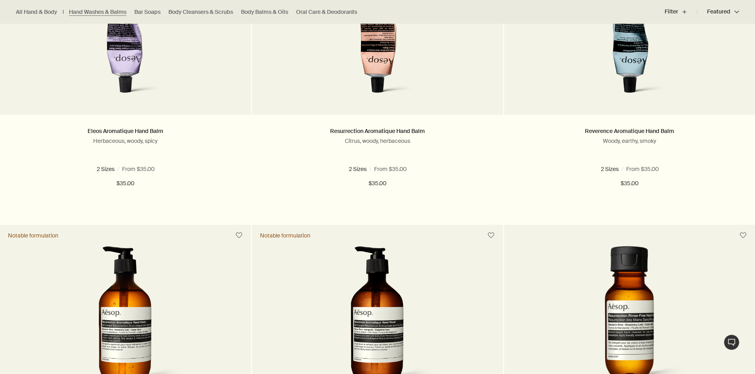
scroll to position [475, 0]
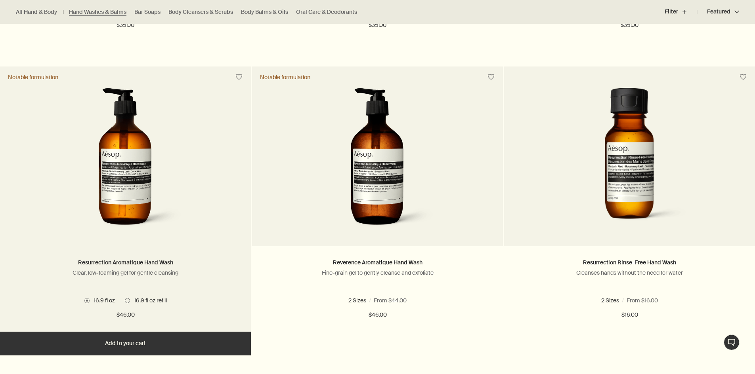
click at [148, 105] on img at bounding box center [125, 161] width 118 height 147
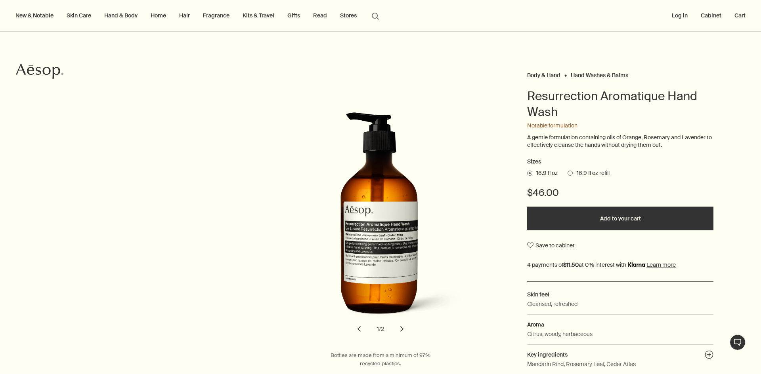
scroll to position [40, 0]
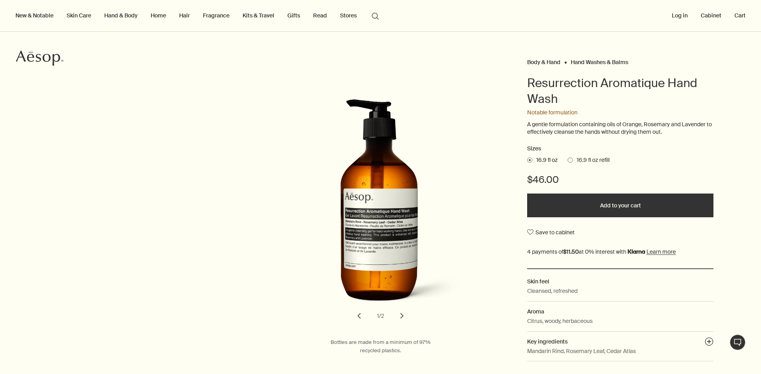
click at [567, 163] on label "16.9 fl oz refill" at bounding box center [588, 160] width 42 height 8
click at [567, 162] on input "16.9 fl oz refill" at bounding box center [567, 158] width 0 height 5
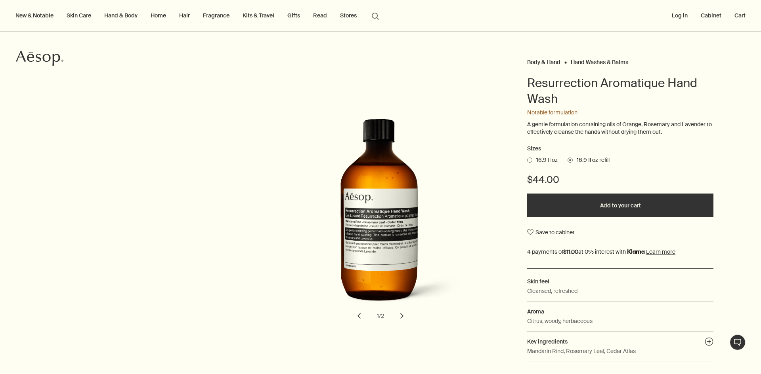
click at [527, 161] on span at bounding box center [529, 160] width 5 height 5
click at [527, 161] on input "16.9 fl oz" at bounding box center [527, 158] width 0 height 5
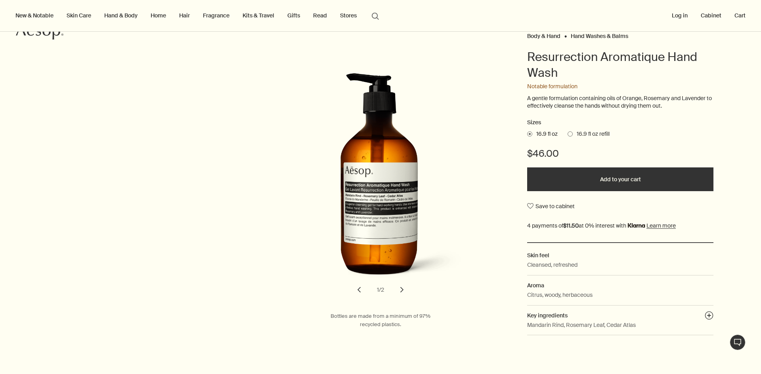
scroll to position [79, 0]
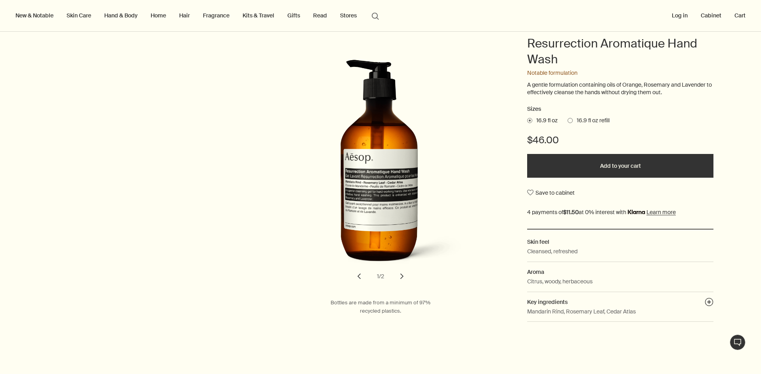
click at [595, 163] on button "Add to your cart" at bounding box center [620, 166] width 186 height 24
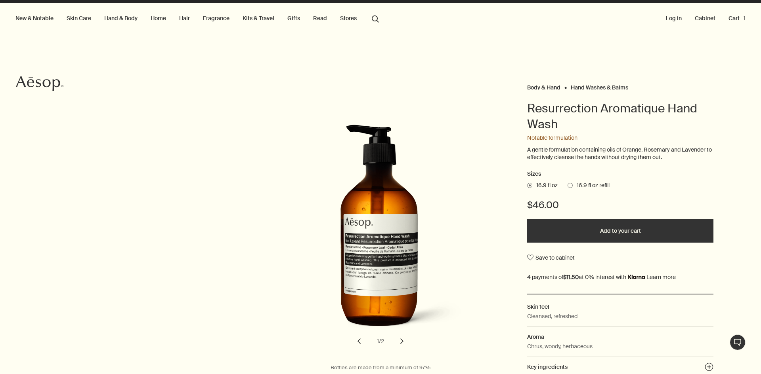
scroll to position [0, 0]
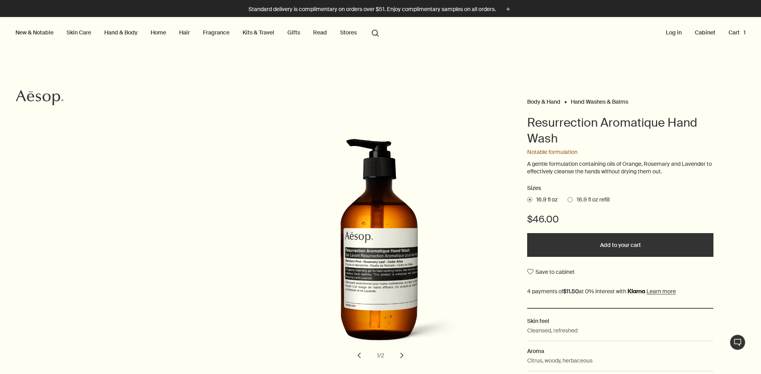
click at [163, 34] on link "Home" at bounding box center [158, 32] width 19 height 10
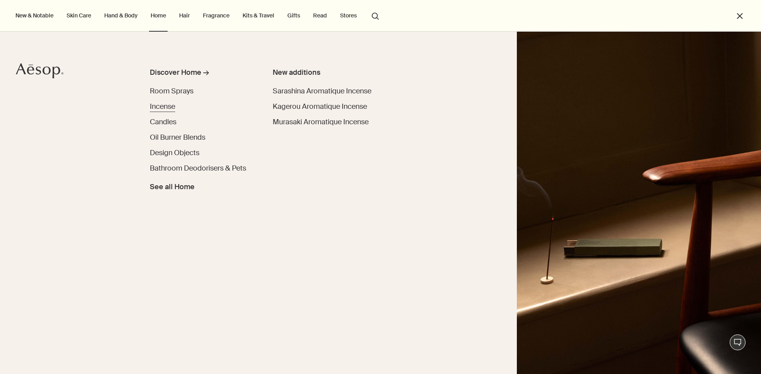
click at [168, 110] on span "Incense" at bounding box center [162, 107] width 25 height 10
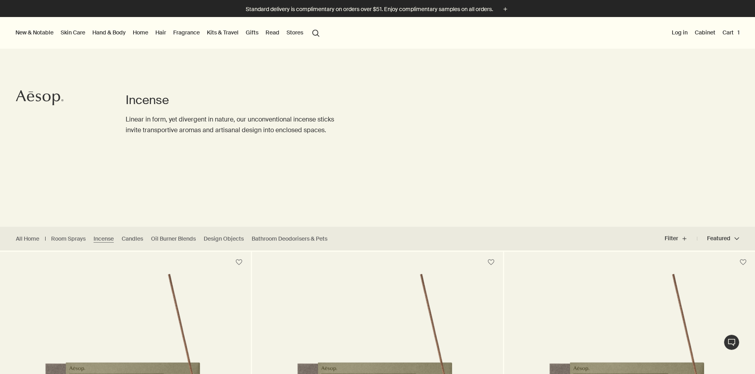
click at [201, 32] on link "Fragrance" at bounding box center [187, 32] width 30 height 10
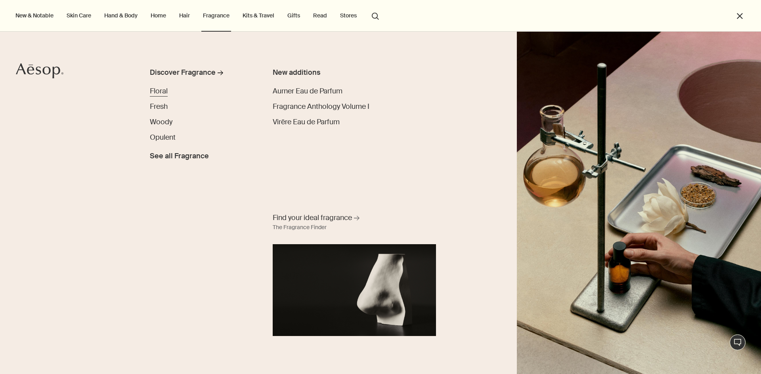
click at [158, 88] on span "Floral" at bounding box center [159, 91] width 18 height 10
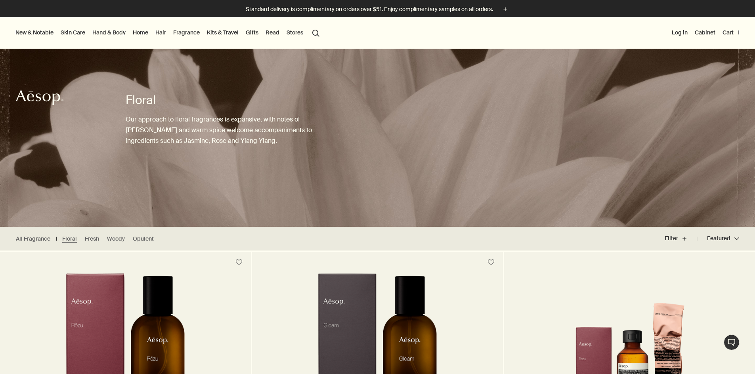
click at [87, 31] on link "Skin Care" at bounding box center [73, 32] width 28 height 10
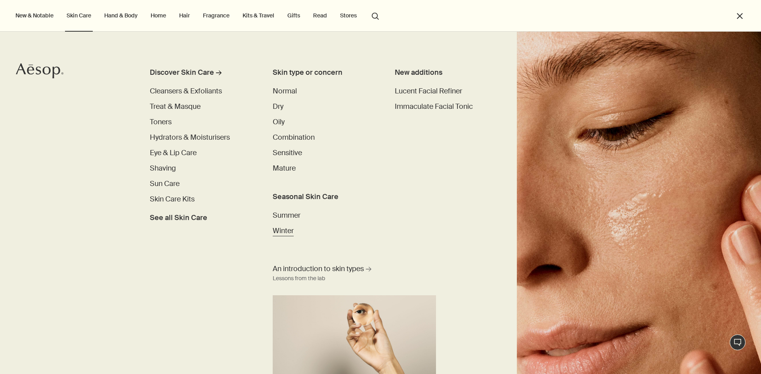
click at [276, 230] on span "Winter" at bounding box center [283, 231] width 21 height 10
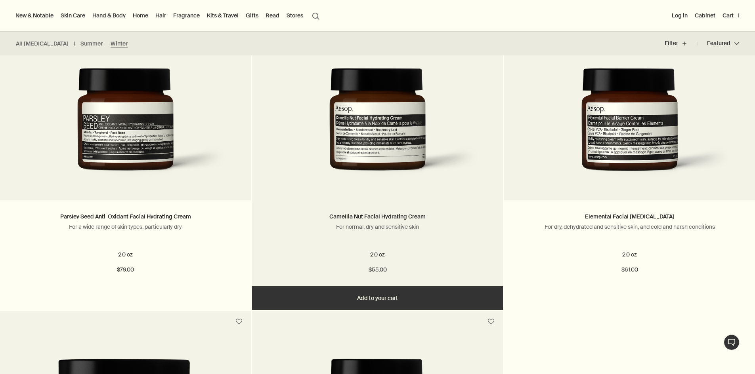
scroll to position [792, 0]
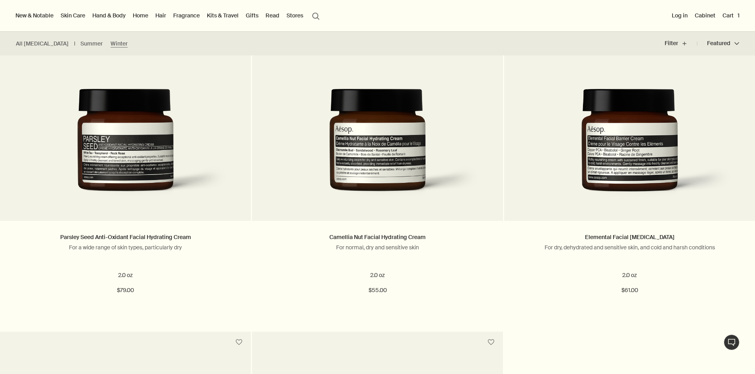
click at [240, 15] on link "Kits & Travel" at bounding box center [222, 15] width 35 height 10
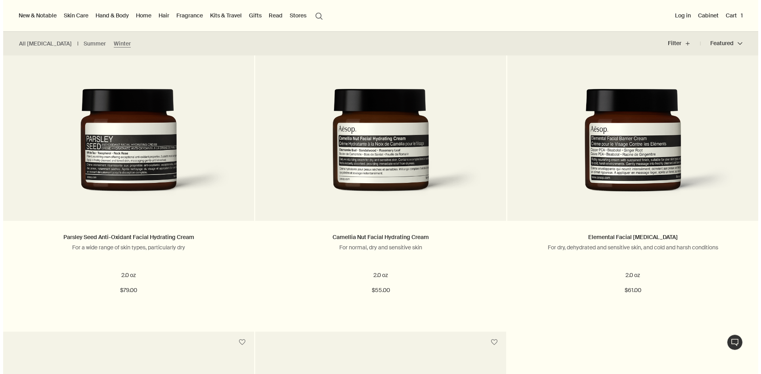
scroll to position [494, 0]
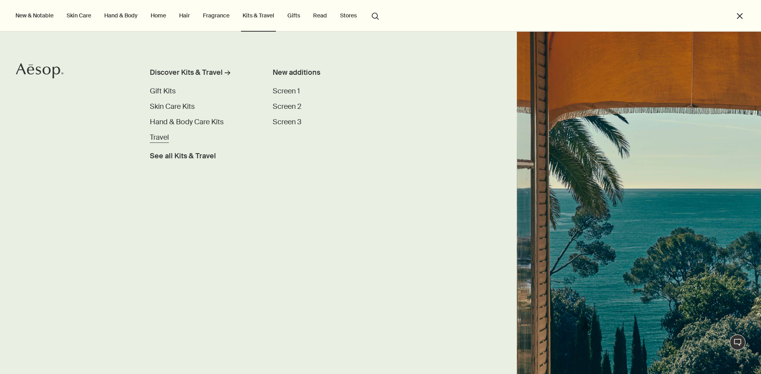
click at [164, 137] on span "Travel" at bounding box center [159, 138] width 19 height 10
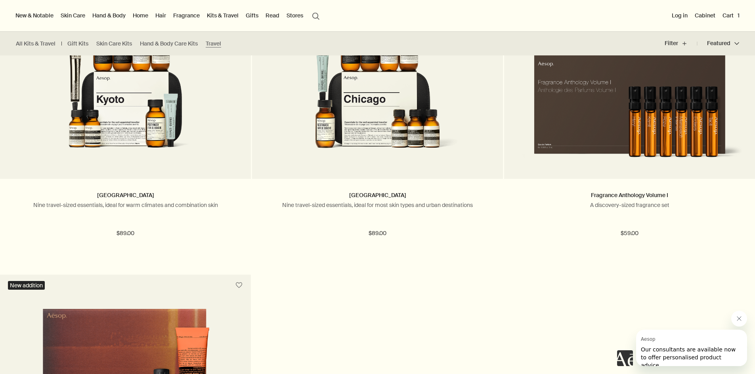
scroll to position [1703, 0]
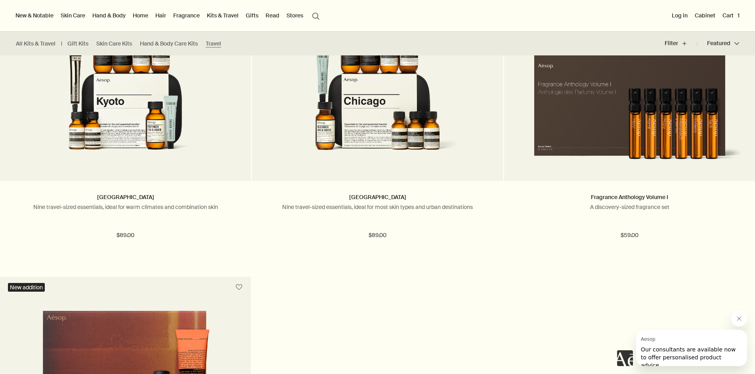
click at [38, 17] on button "New & Notable" at bounding box center [34, 15] width 41 height 10
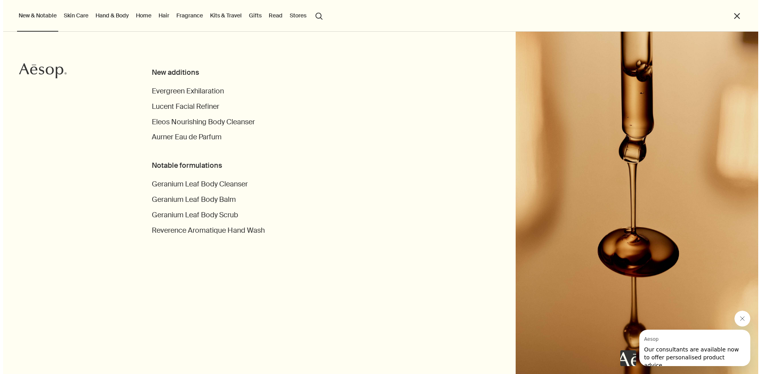
scroll to position [1100, 0]
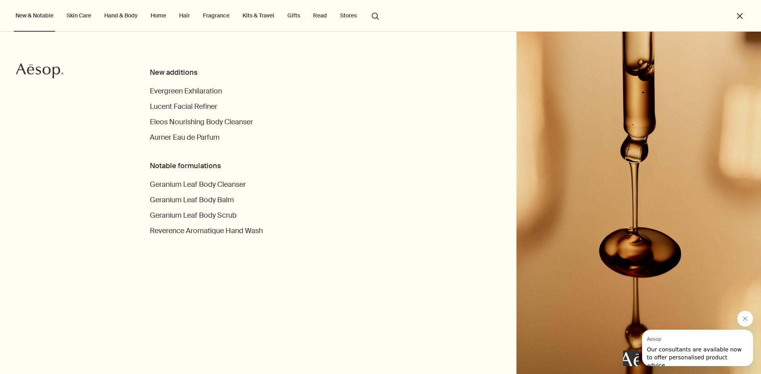
click at [112, 11] on link "Hand & Body" at bounding box center [121, 15] width 36 height 10
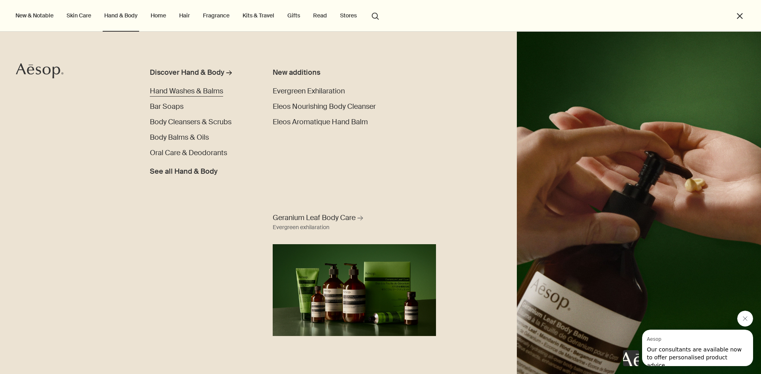
click at [172, 90] on span "Hand Washes & Balms" at bounding box center [186, 91] width 73 height 10
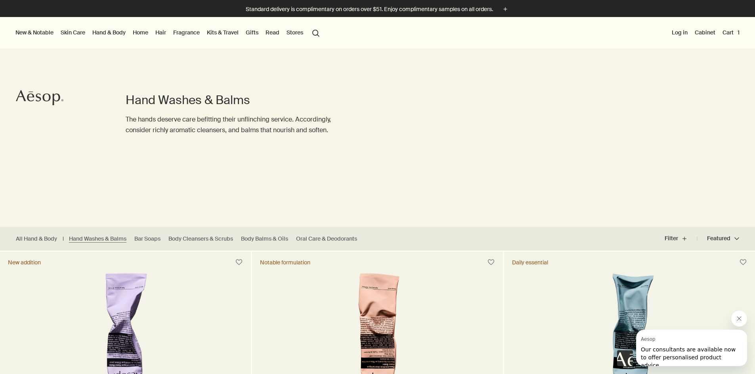
click at [123, 35] on link "Hand & Body" at bounding box center [109, 32] width 36 height 10
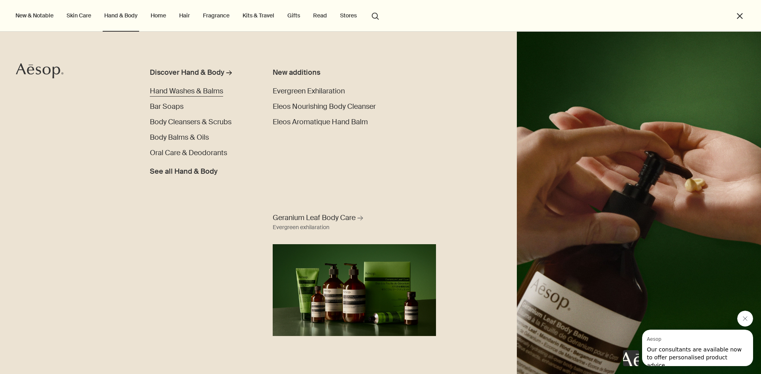
click at [212, 90] on span "Hand Washes & Balms" at bounding box center [186, 91] width 73 height 10
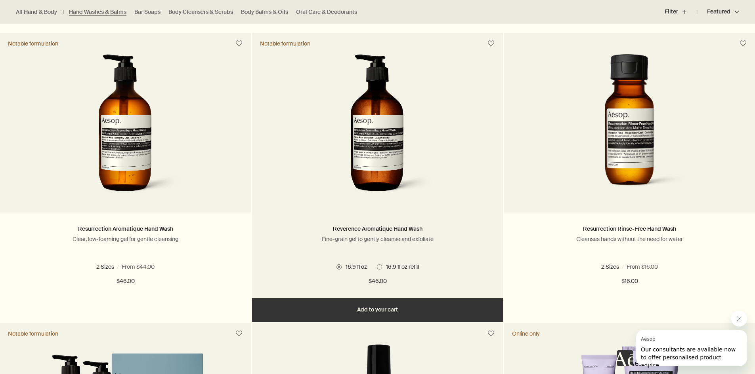
scroll to position [515, 0]
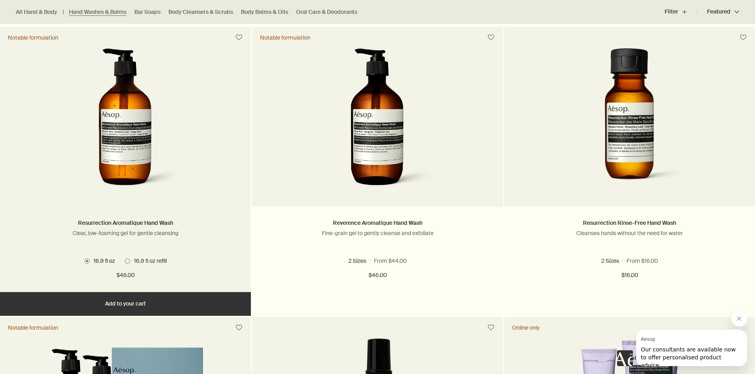
click at [212, 193] on picture at bounding box center [125, 121] width 227 height 147
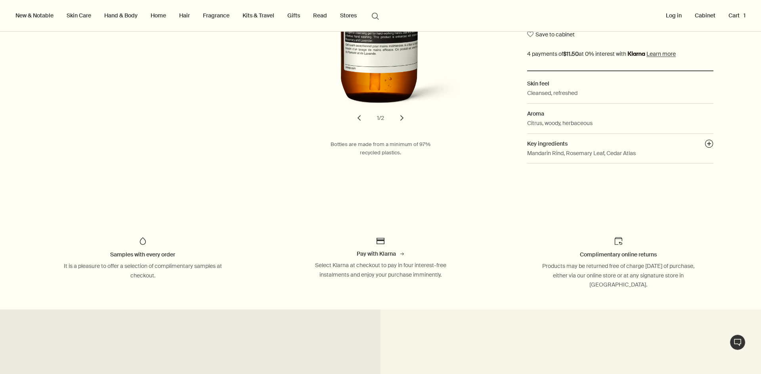
scroll to position [119, 0]
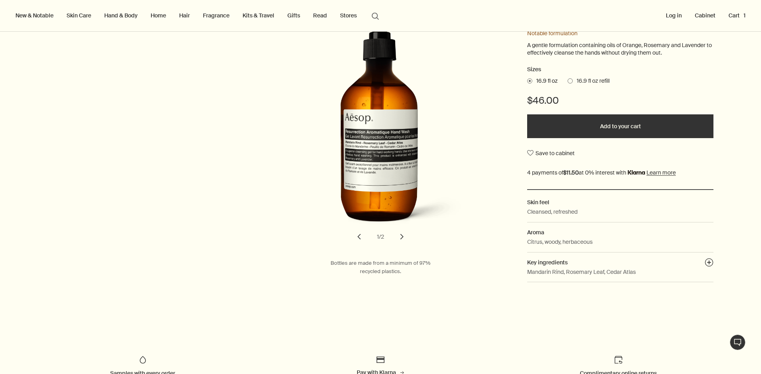
click at [568, 83] on span at bounding box center [569, 80] width 5 height 5
click at [567, 82] on input "16.9 fl oz refill" at bounding box center [567, 79] width 0 height 5
click at [532, 82] on span "16.9 fl oz" at bounding box center [544, 81] width 25 height 8
click at [527, 82] on input "16.9 fl oz" at bounding box center [527, 79] width 0 height 5
click at [581, 118] on button "Add to your cart" at bounding box center [620, 126] width 186 height 24
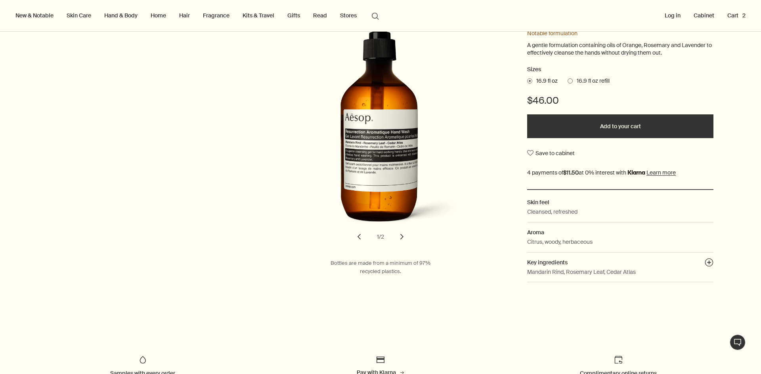
click at [572, 79] on span "16.9 fl oz refill" at bounding box center [590, 81] width 37 height 8
click at [567, 79] on input "16.9 fl oz refill" at bounding box center [567, 79] width 0 height 5
click at [591, 125] on button "Added to your cart Add to your cart" at bounding box center [620, 126] width 186 height 24
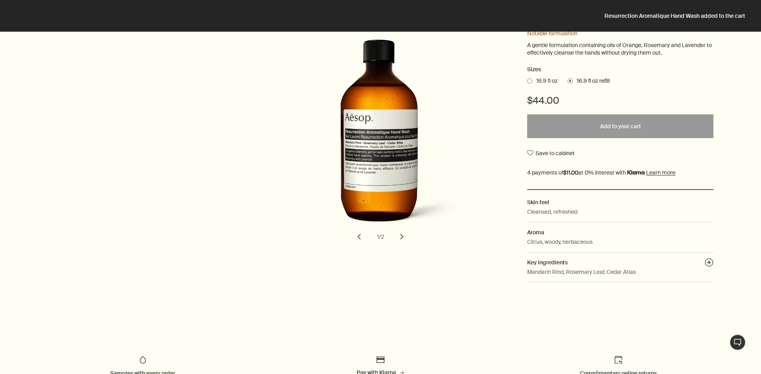
scroll to position [0, 0]
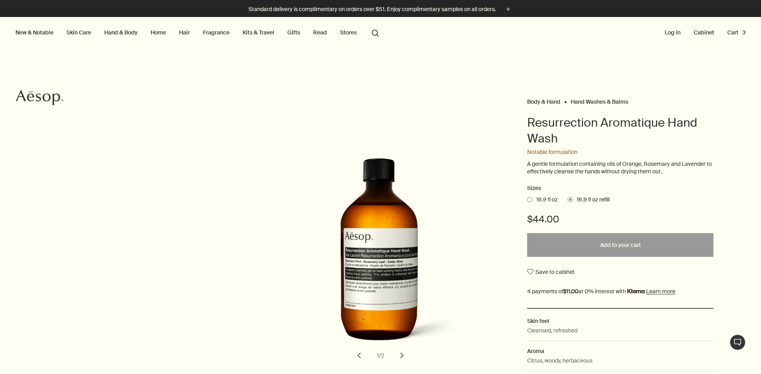
click at [733, 32] on button "Cart 3" at bounding box center [735, 32] width 21 height 10
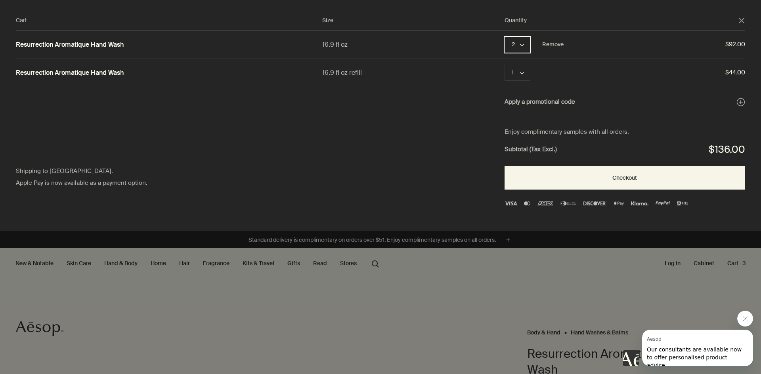
click at [519, 43] on button "2 chevron" at bounding box center [517, 45] width 26 height 16
click at [522, 47] on button "1" at bounding box center [518, 46] width 26 height 18
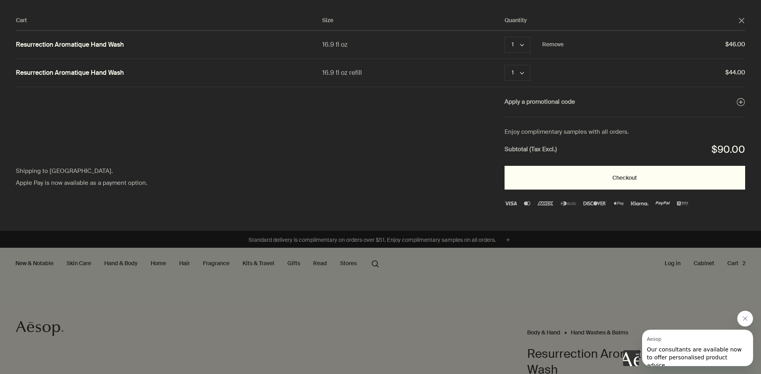
click at [581, 174] on button "Checkout" at bounding box center [624, 178] width 240 height 24
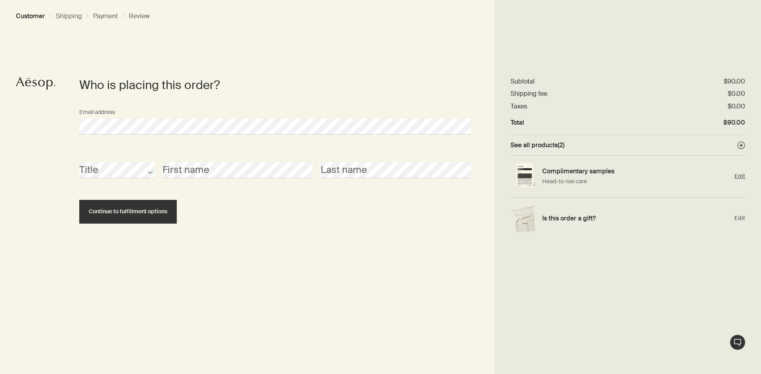
click at [736, 174] on span "Edit" at bounding box center [739, 177] width 11 height 8
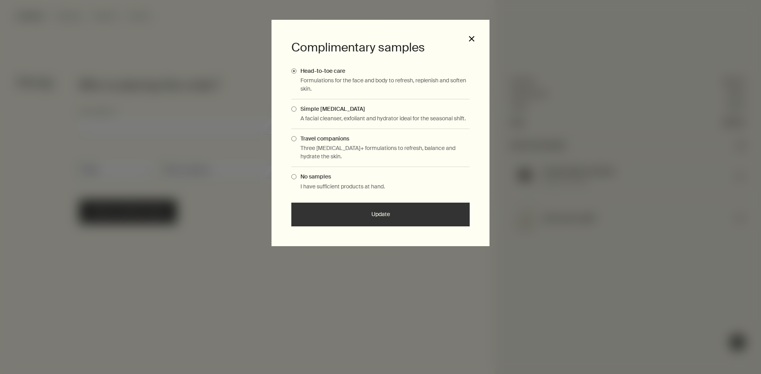
click at [470, 38] on button "close" at bounding box center [471, 38] width 7 height 7
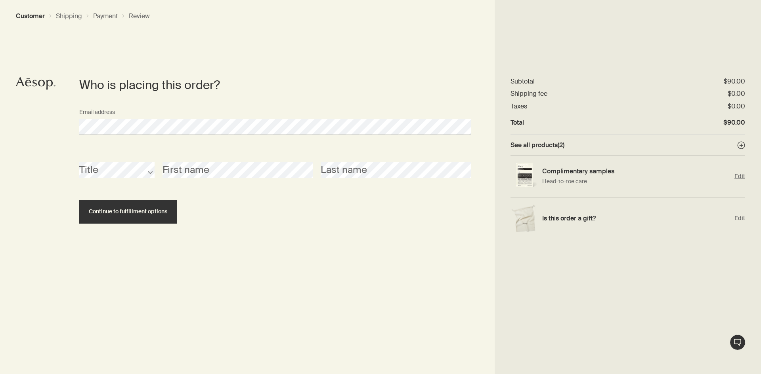
click at [538, 179] on div "Complimentary samples Head-to-toe care Edit" at bounding box center [627, 177] width 234 height 42
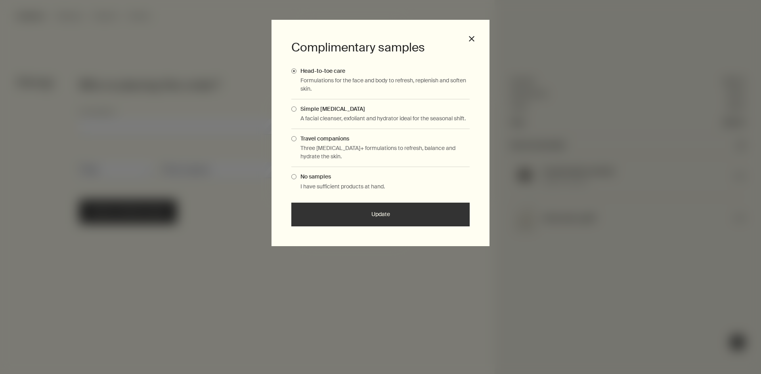
click at [296, 139] on span "Complimentary Samples Modal" at bounding box center [293, 138] width 5 height 5
click at [296, 139] on input "Travel companions" at bounding box center [296, 137] width 0 height 5
click at [395, 221] on button "Update" at bounding box center [380, 215] width 178 height 24
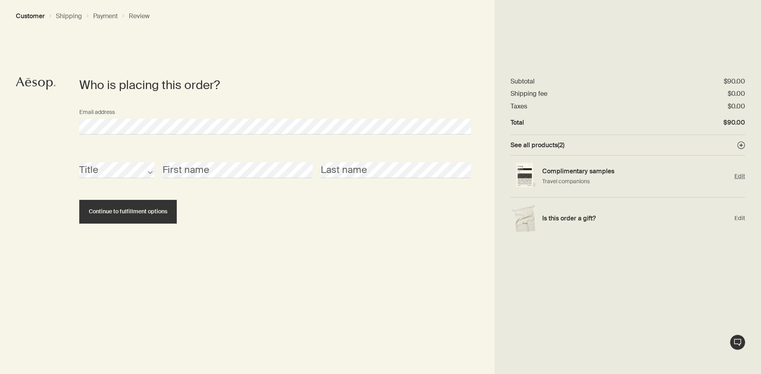
click at [738, 175] on span "Edit" at bounding box center [739, 177] width 11 height 8
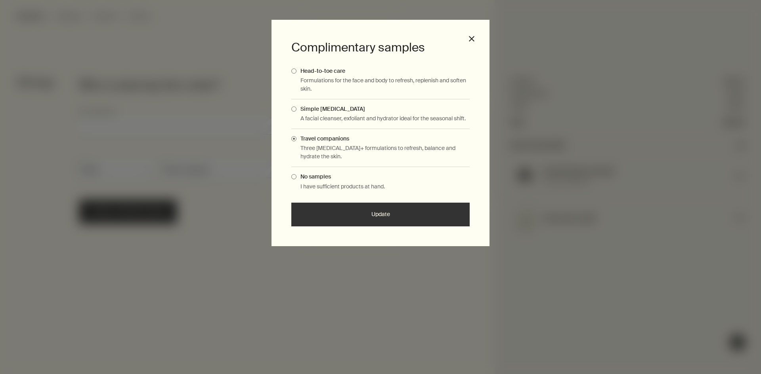
click at [466, 41] on h3 "Complimentary samples" at bounding box center [380, 48] width 178 height 16
click at [469, 40] on button "close" at bounding box center [471, 38] width 7 height 7
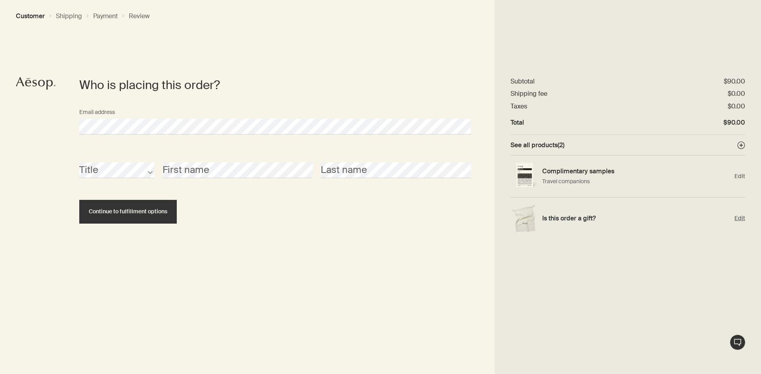
click at [743, 217] on span "Edit" at bounding box center [739, 219] width 11 height 8
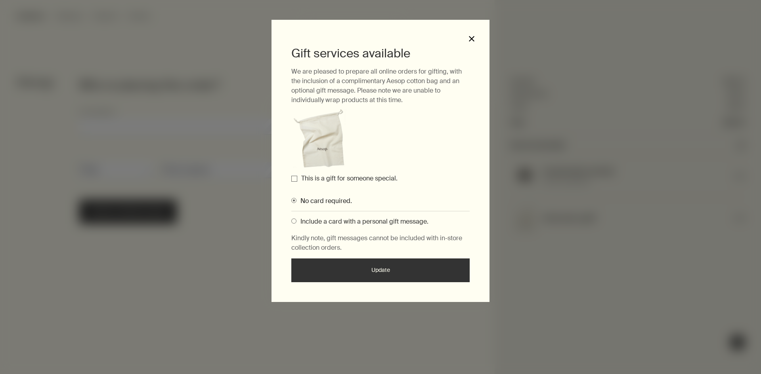
click at [473, 38] on button "close" at bounding box center [471, 38] width 7 height 7
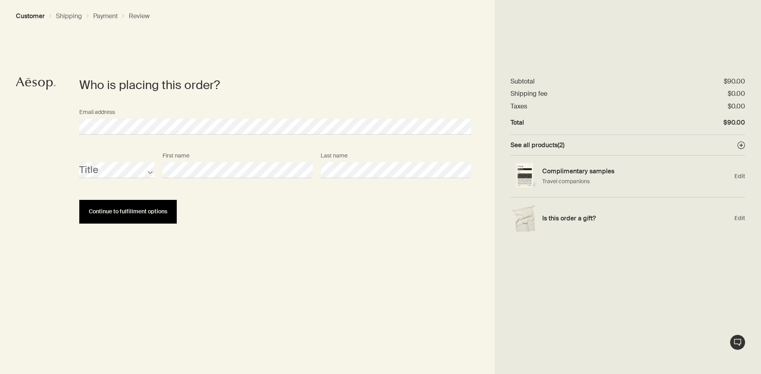
click at [144, 211] on span "Continue to fulfillment options" at bounding box center [128, 212] width 78 height 6
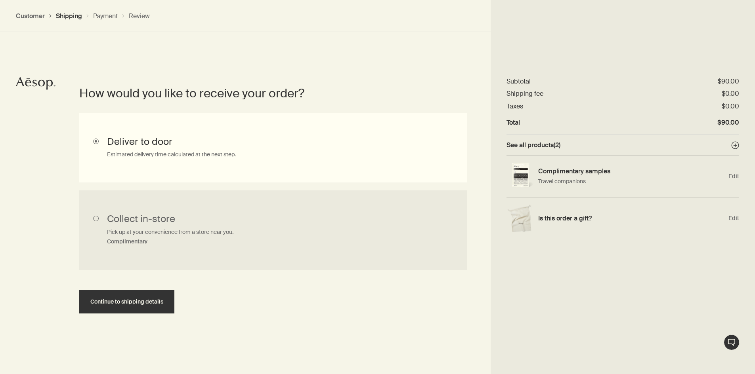
scroll to position [177, 0]
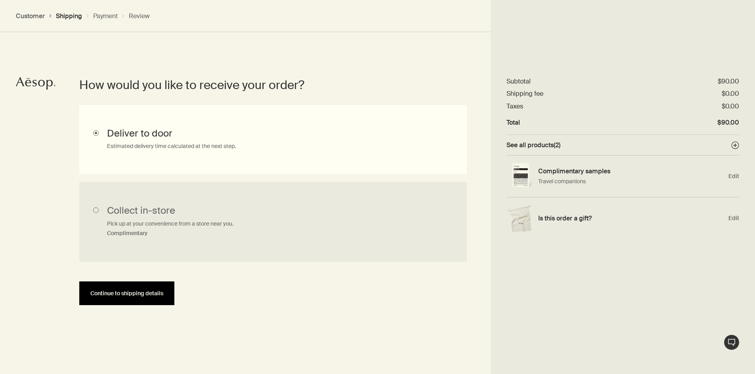
click at [158, 296] on span "Continue to shipping details" at bounding box center [126, 294] width 73 height 6
select select "US"
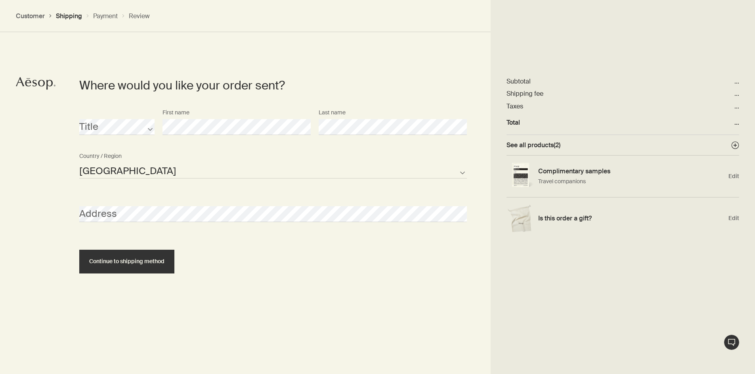
scroll to position [343, 0]
select select "US"
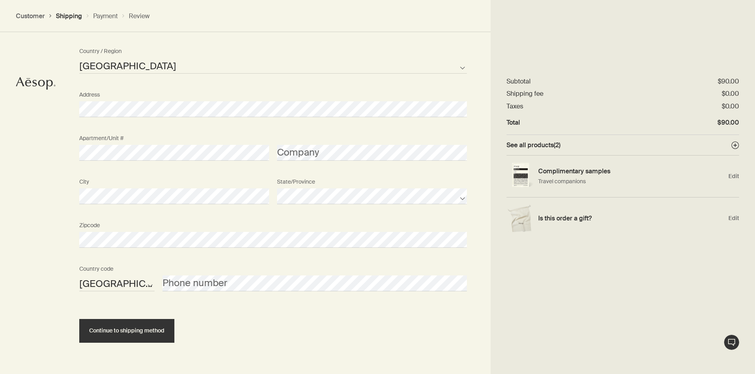
scroll to position [461, 0]
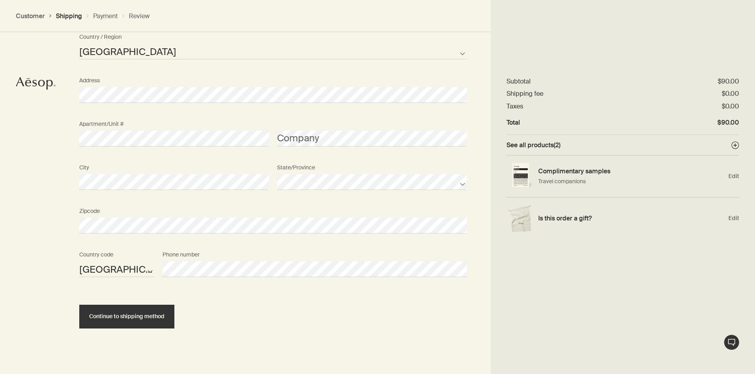
click at [223, 292] on div "Continue to shipping method" at bounding box center [272, 310] width 387 height 38
click at [140, 317] on span "Continue to shipping method" at bounding box center [126, 317] width 75 height 6
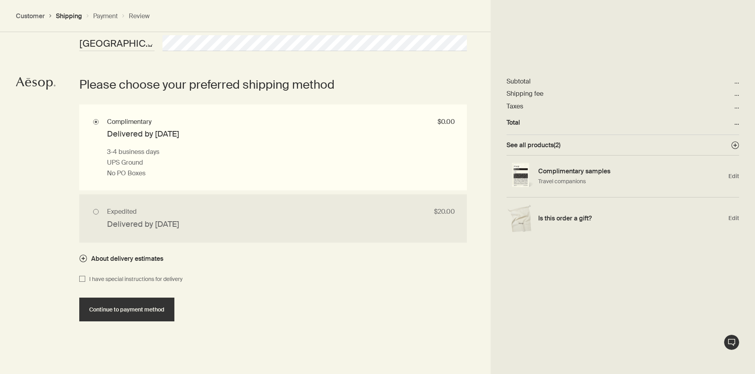
scroll to position [690, 0]
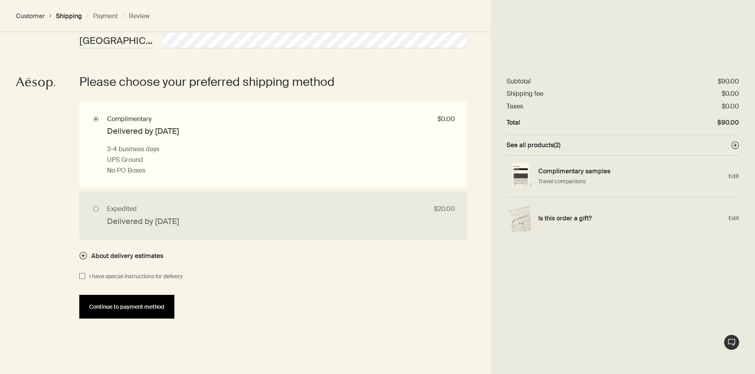
click at [167, 307] on button "Continue to payment method" at bounding box center [126, 307] width 95 height 24
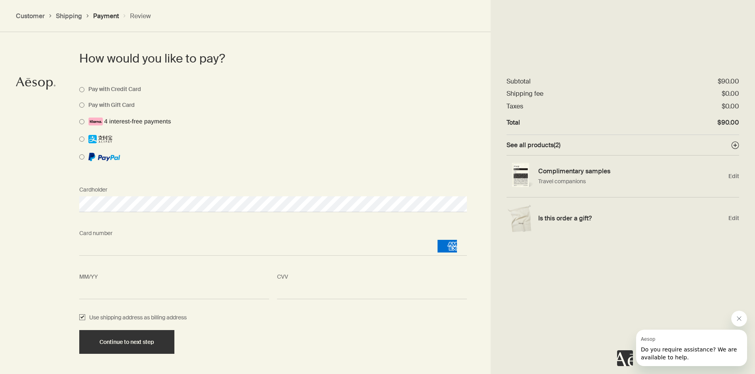
scroll to position [601, 0]
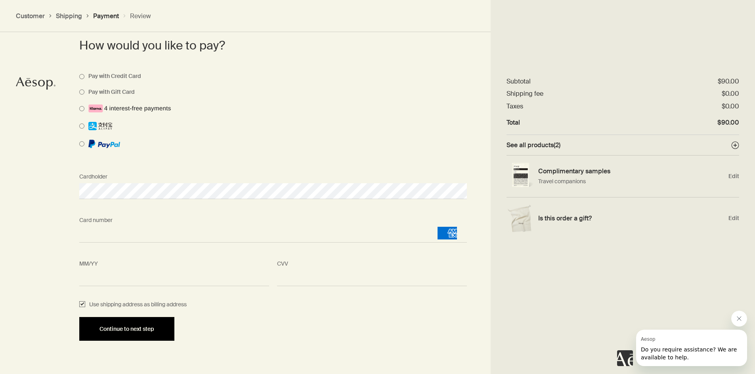
click at [148, 324] on button "Continue to next step" at bounding box center [126, 329] width 95 height 24
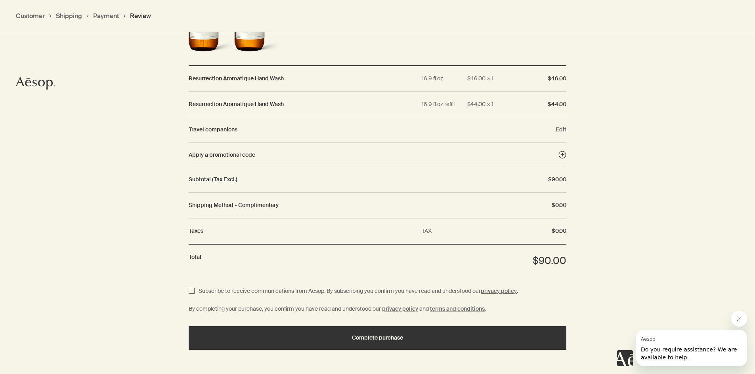
scroll to position [876, 0]
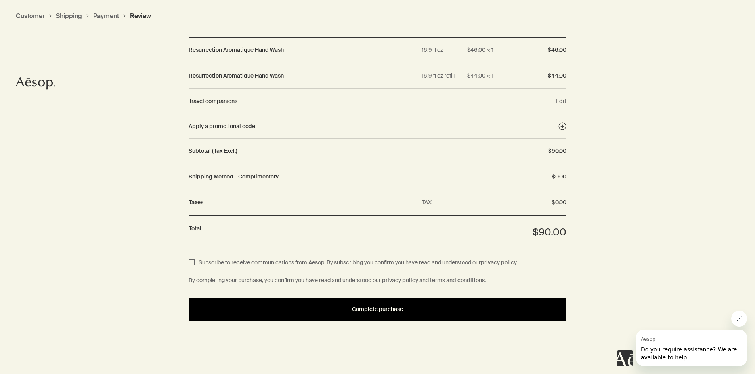
click at [252, 313] on div "Complete purchase" at bounding box center [377, 310] width 358 height 6
